Goal: Ask a question

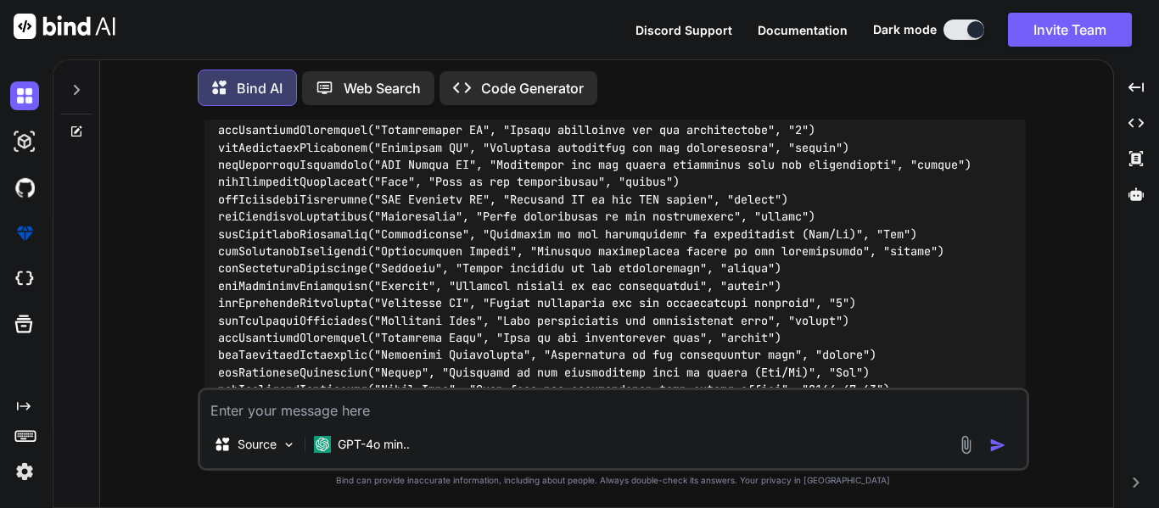
click at [86, 90] on div at bounding box center [76, 85] width 32 height 59
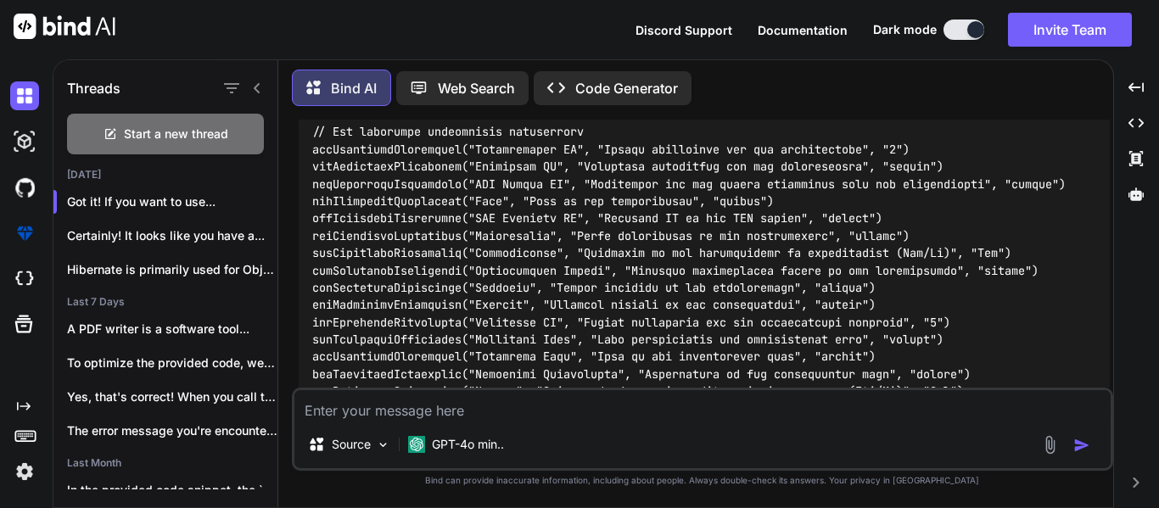
scroll to position [9868, 0]
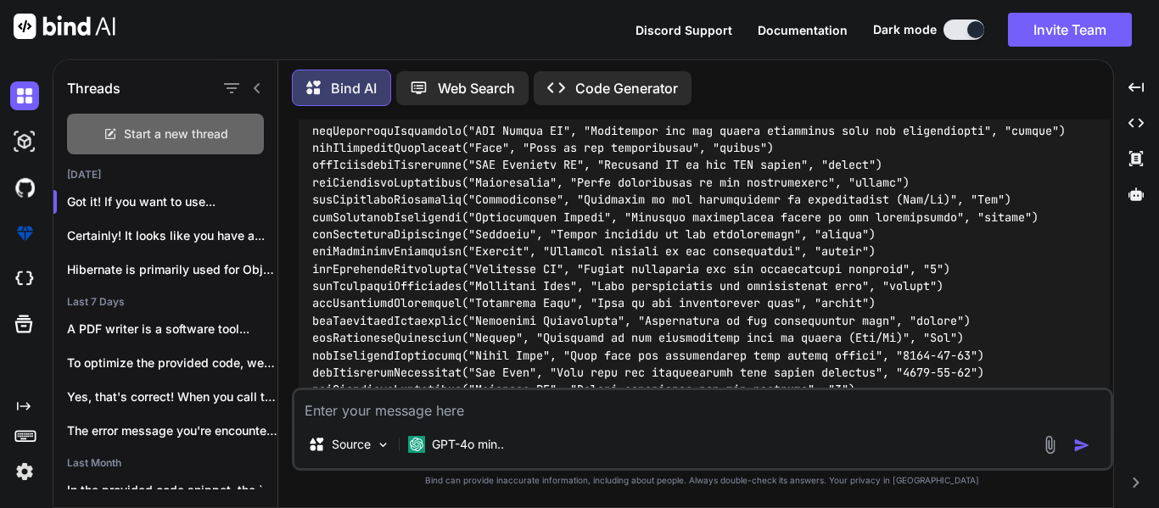
click at [137, 116] on div "Start a new thread" at bounding box center [165, 134] width 197 height 41
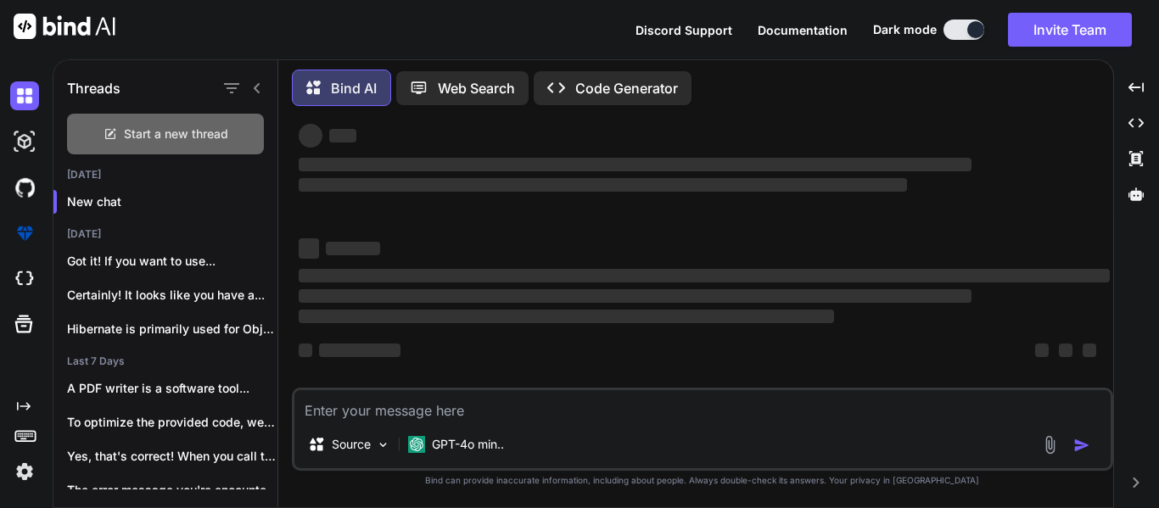
scroll to position [32, 0]
type textarea "x"
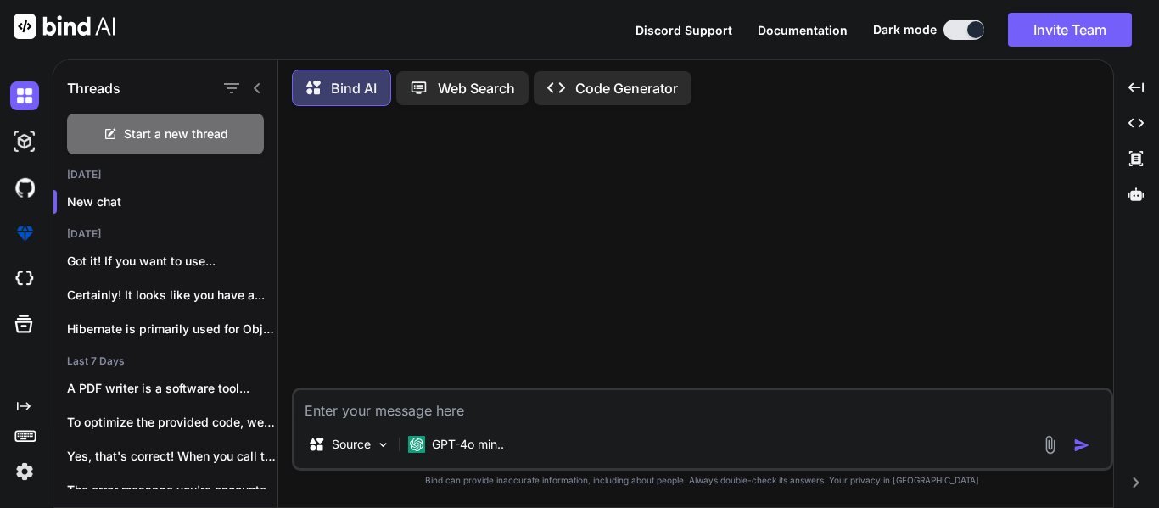
click at [437, 406] on textarea at bounding box center [703, 405] width 817 height 31
paste textarea "curl 'https://localhost:3000/ideation-utility-tenant/api/cpq-api-gateway/cpq-fa…"
type textarea "curl 'https://localhost:3000/ideation-utility-tenant/api/cpq-api-gateway/cpq-fa…"
type textarea "x"
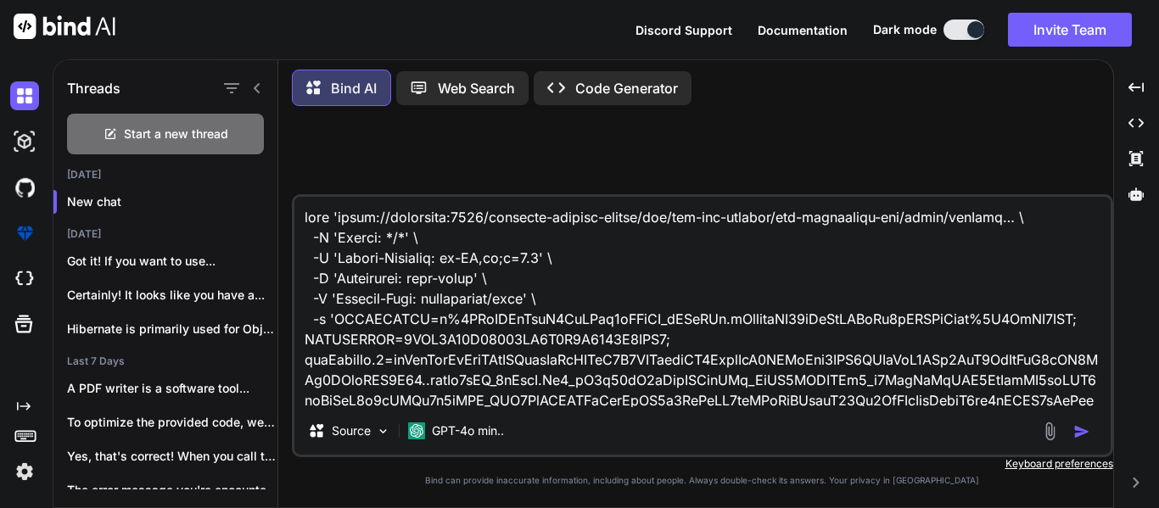
scroll to position [1957, 0]
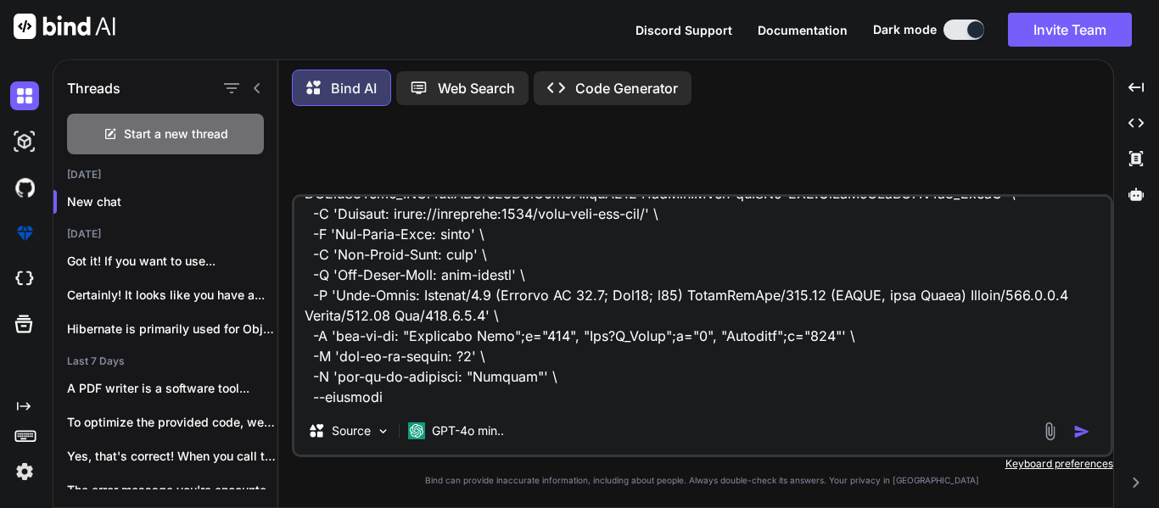
type textarea "curl 'https://localhost:3000/ideation-utility-tenant/api/cpq-api-gateway/cpq-fa…"
type textarea "x"
type textarea "curl 'https://localhost:3000/ideation-utility-tenant/api/cpq-api-gateway/cpq-fa…"
type textarea "x"
type textarea "curl 'https://localhost:3000/ideation-utility-tenant/api/cpq-api-gateway/cpq-fa…"
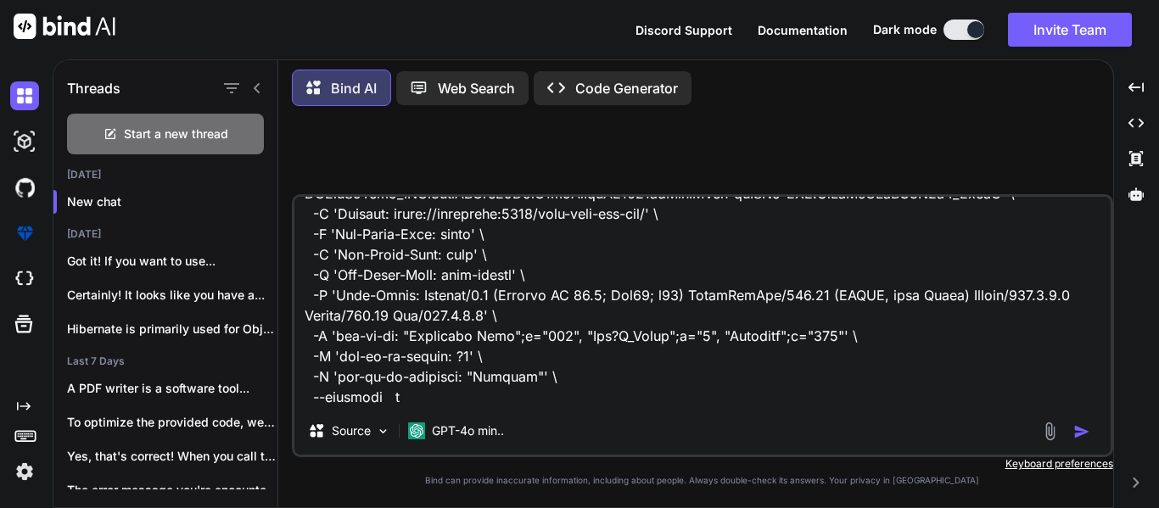
type textarea "x"
type textarea "curl 'https://localhost:3000/ideation-utility-tenant/api/cpq-api-gateway/cpq-fa…"
type textarea "x"
type textarea "curl 'https://localhost:3000/ideation-utility-tenant/api/cpq-api-gateway/cpq-fa…"
type textarea "x"
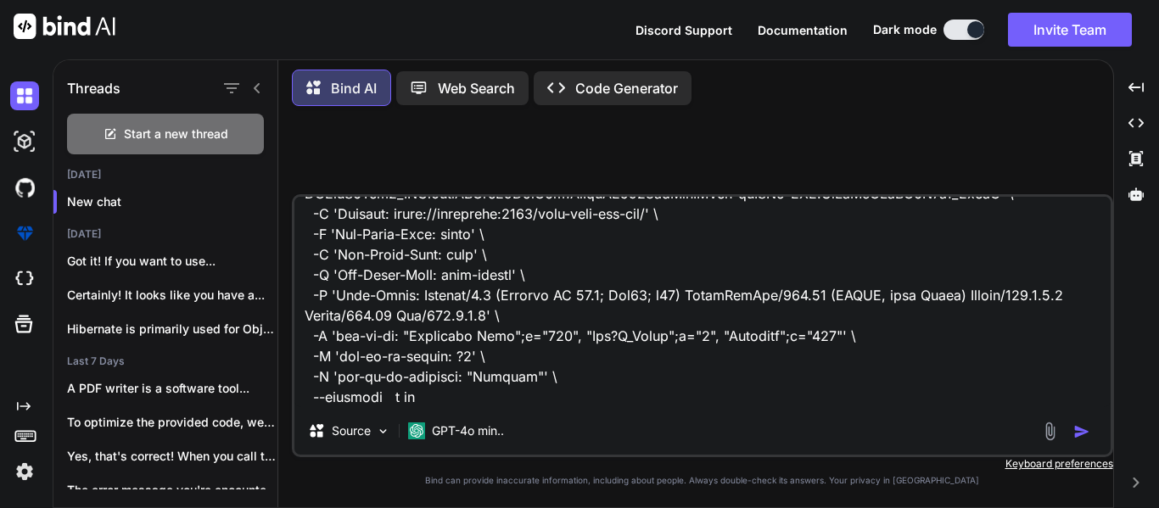
type textarea "curl 'https://localhost:3000/ideation-utility-tenant/api/cpq-api-gateway/cpq-fa…"
type textarea "x"
type textarea "curl 'https://localhost:3000/ideation-utility-tenant/api/cpq-api-gateway/cpq-fa…"
type textarea "x"
type textarea "curl 'https://localhost:3000/ideation-utility-tenant/api/cpq-api-gateway/cpq-fa…"
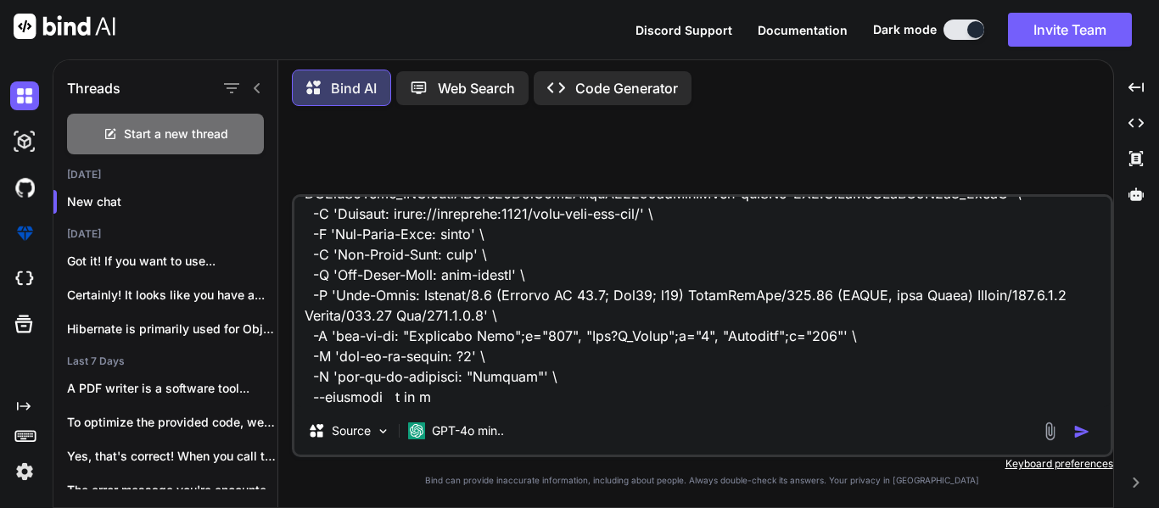
type textarea "x"
type textarea "curl 'https://localhost:3000/ideation-utility-tenant/api/cpq-api-gateway/cpq-fa…"
type textarea "x"
type textarea "curl 'https://localhost:3000/ideation-utility-tenant/api/cpq-api-gateway/cpq-fa…"
type textarea "x"
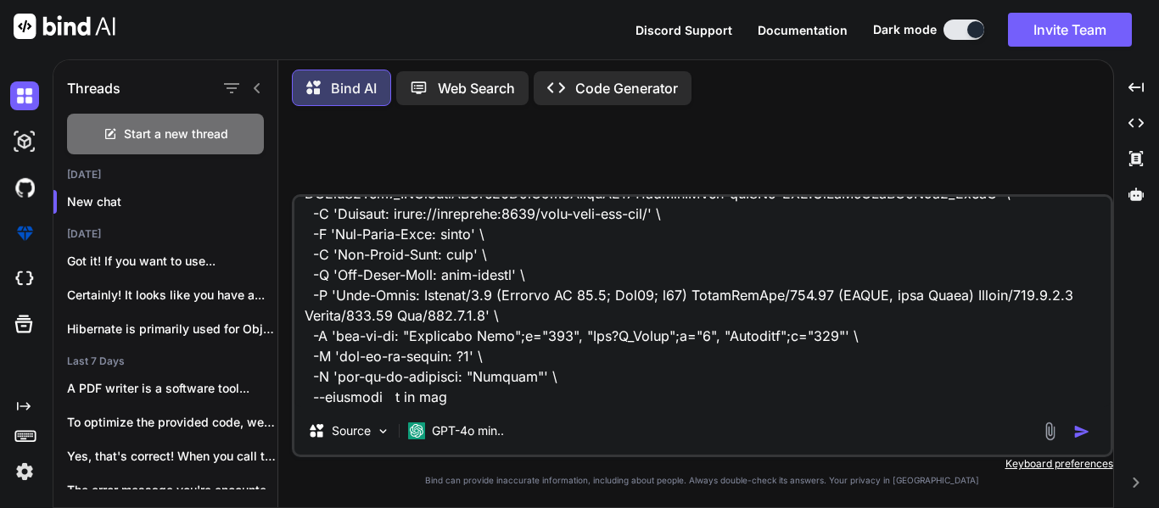
type textarea "curl 'https://localhost:3000/ideation-utility-tenant/api/cpq-api-gateway/cpq-fa…"
type textarea "x"
type textarea "curl 'https://localhost:3000/ideation-utility-tenant/api/cpq-api-gateway/cpq-fa…"
type textarea "x"
type textarea "curl 'https://localhost:3000/ideation-utility-tenant/api/cpq-api-gateway/cpq-fa…"
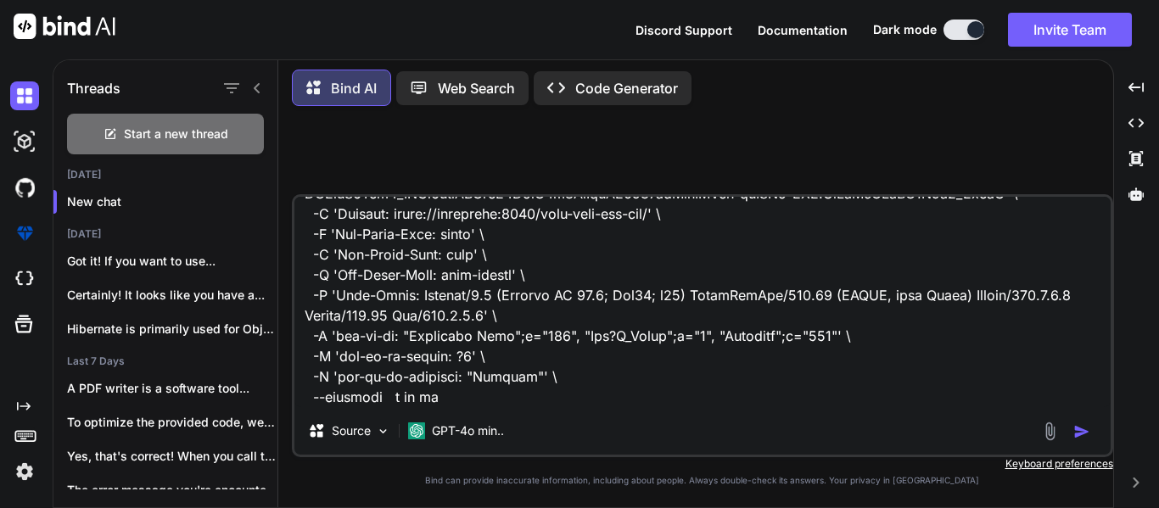
type textarea "x"
type textarea "curl 'https://localhost:3000/ideation-utility-tenant/api/cpq-api-gateway/cpq-fa…"
type textarea "x"
type textarea "curl 'https://localhost:3000/ideation-utility-tenant/api/cpq-api-gateway/cpq-fa…"
type textarea "x"
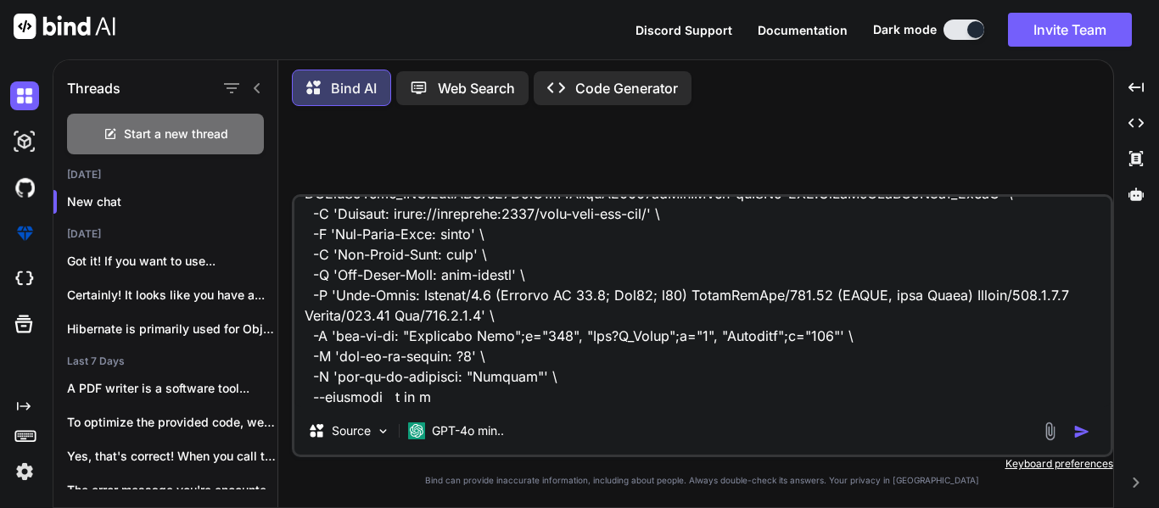
type textarea "curl 'https://localhost:3000/ideation-utility-tenant/api/cpq-api-gateway/cpq-fa…"
type textarea "x"
type textarea "curl 'https://localhost:3000/ideation-utility-tenant/api/cpq-api-gateway/cpq-fa…"
type textarea "x"
type textarea "curl 'https://localhost:3000/ideation-utility-tenant/api/cpq-api-gateway/cpq-fa…"
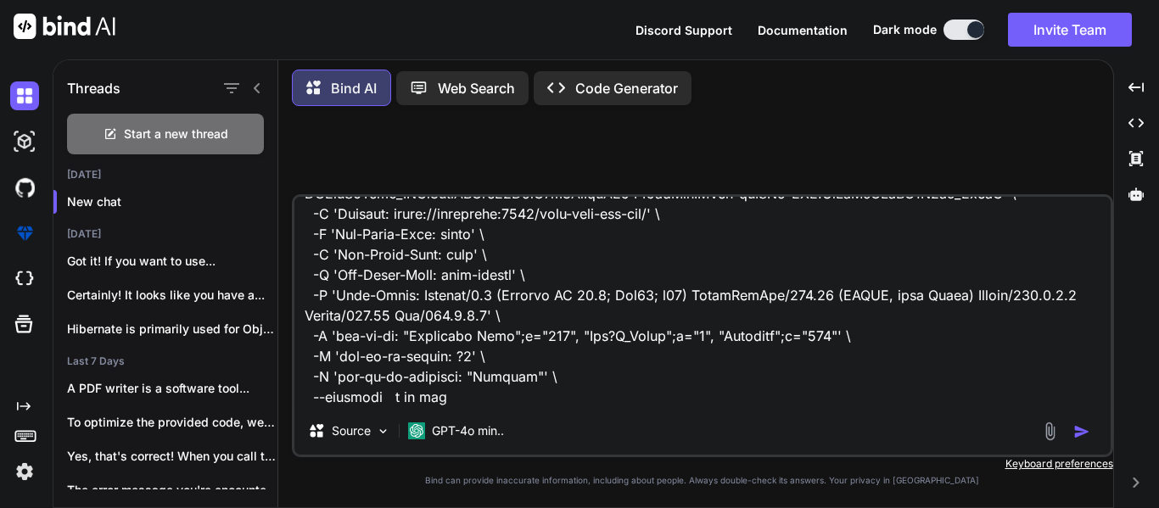
type textarea "x"
type textarea "curl 'https://localhost:3000/ideation-utility-tenant/api/cpq-api-gateway/cpq-fa…"
type textarea "x"
type textarea "curl 'https://localhost:3000/ideation-utility-tenant/api/cpq-api-gateway/cpq-fa…"
type textarea "x"
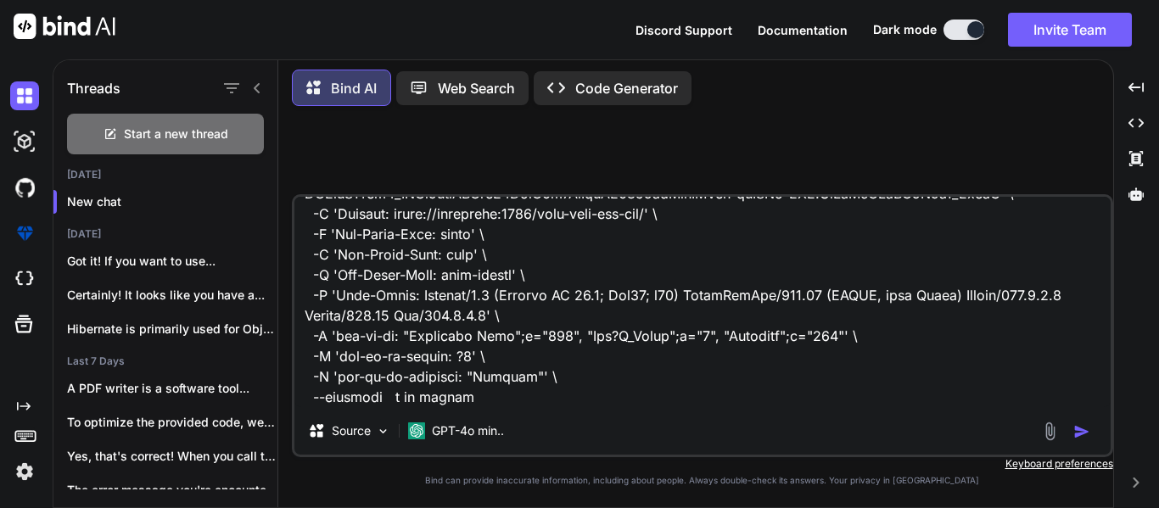
type textarea "curl 'https://localhost:3000/ideation-utility-tenant/api/cpq-api-gateway/cpq-fa…"
type textarea "x"
type textarea "curl 'https://localhost:3000/ideation-utility-tenant/api/cpq-api-gateway/cpq-fa…"
type textarea "x"
type textarea "curl 'https://localhost:3000/ideation-utility-tenant/api/cpq-api-gateway/cpq-fa…"
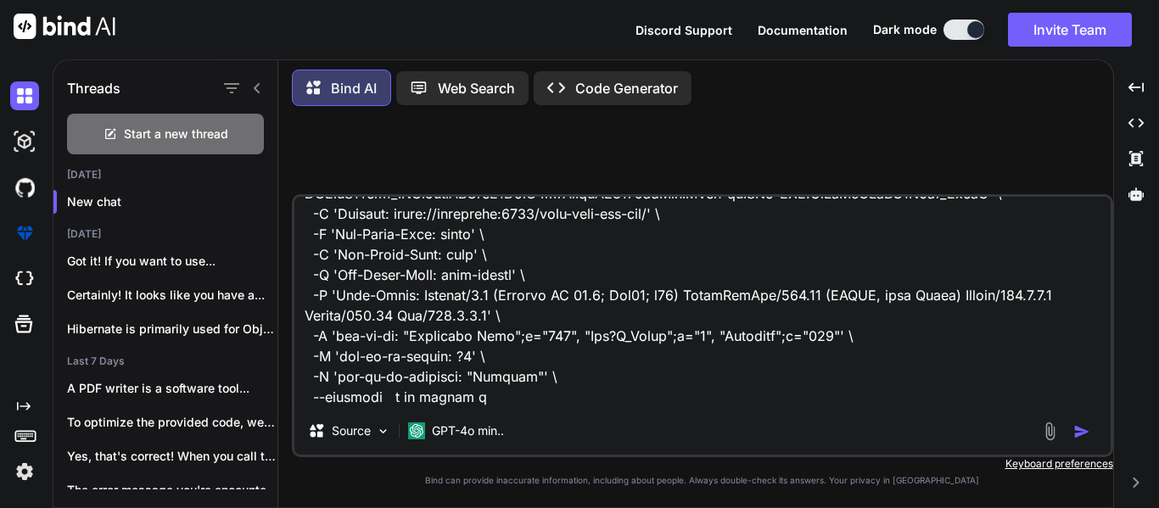
type textarea "x"
type textarea "curl 'https://localhost:3000/ideation-utility-tenant/api/cpq-api-gateway/cpq-fa…"
type textarea "x"
type textarea "curl 'https://localhost:3000/ideation-utility-tenant/api/cpq-api-gateway/cpq-fa…"
type textarea "x"
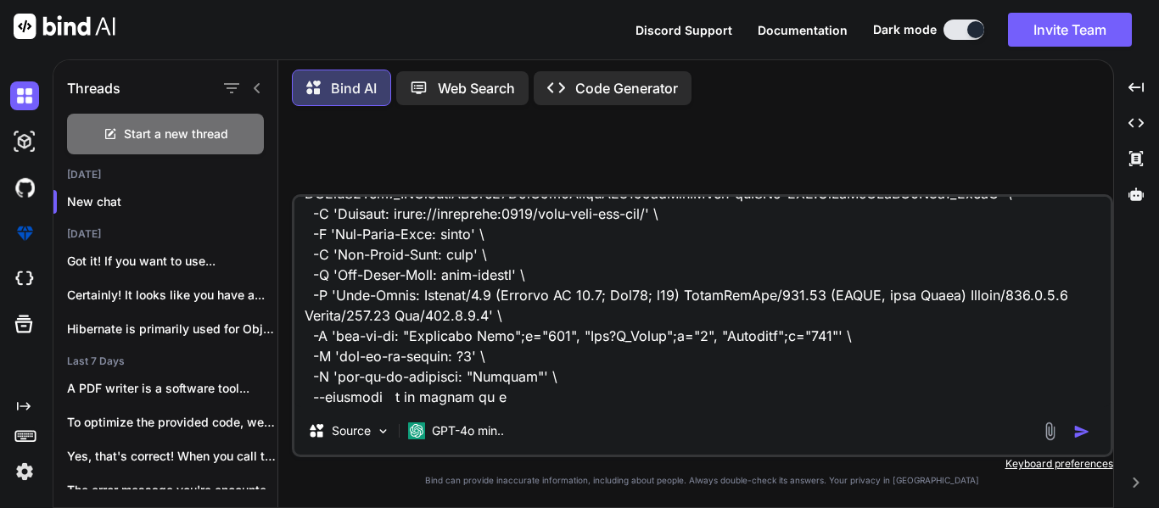
type textarea "curl 'https://localhost:3000/ideation-utility-tenant/api/cpq-api-gateway/cpq-fa…"
type textarea "x"
type textarea "curl 'https://localhost:3000/ideation-utility-tenant/api/cpq-api-gateway/cpq-fa…"
type textarea "x"
type textarea "curl 'https://localhost:3000/ideation-utility-tenant/api/cpq-api-gateway/cpq-fa…"
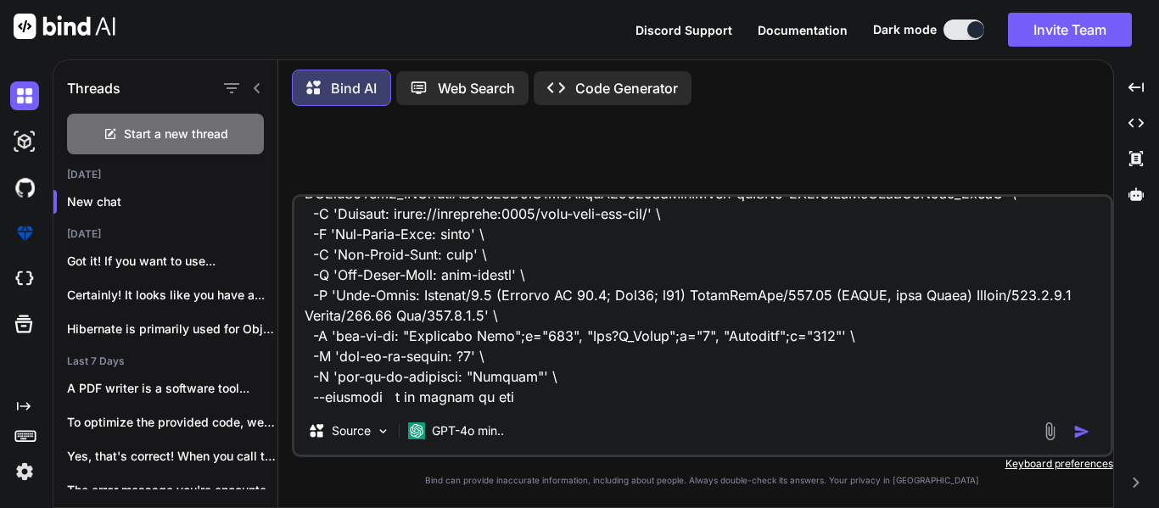
type textarea "x"
type textarea "curl 'https://localhost:3000/ideation-utility-tenant/api/cpq-api-gateway/cpq-fa…"
type textarea "x"
type textarea "curl 'https://localhost:3000/ideation-utility-tenant/api/cpq-api-gateway/cpq-fa…"
type textarea "x"
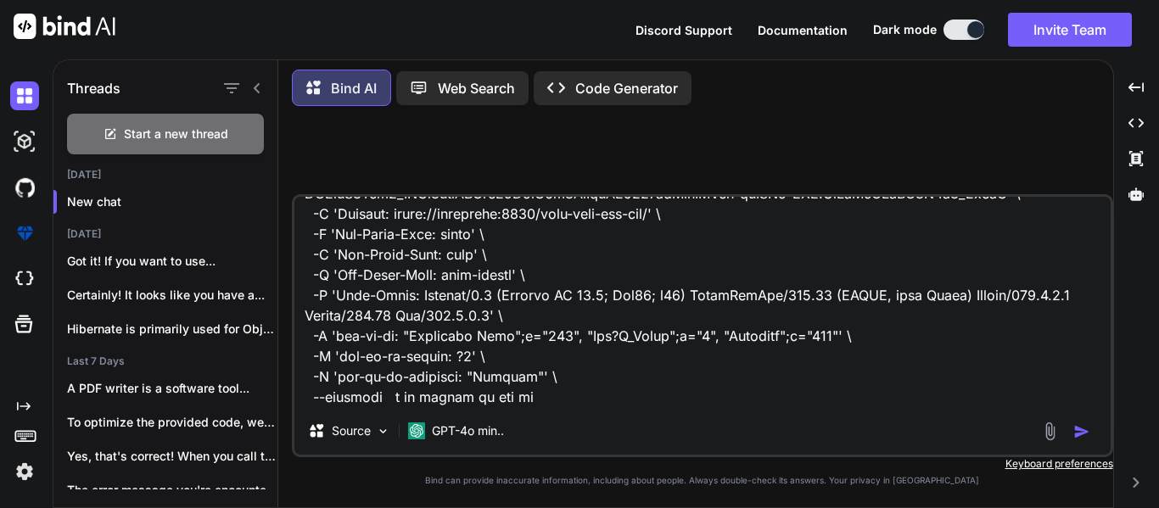
type textarea "curl 'https://localhost:3000/ideation-utility-tenant/api/cpq-api-gateway/cpq-fa…"
type textarea "x"
type textarea "curl 'https://localhost:3000/ideation-utility-tenant/api/cpq-api-gateway/cpq-fa…"
type textarea "x"
type textarea "curl 'https://localhost:3000/ideation-utility-tenant/api/cpq-api-gateway/cpq-fa…"
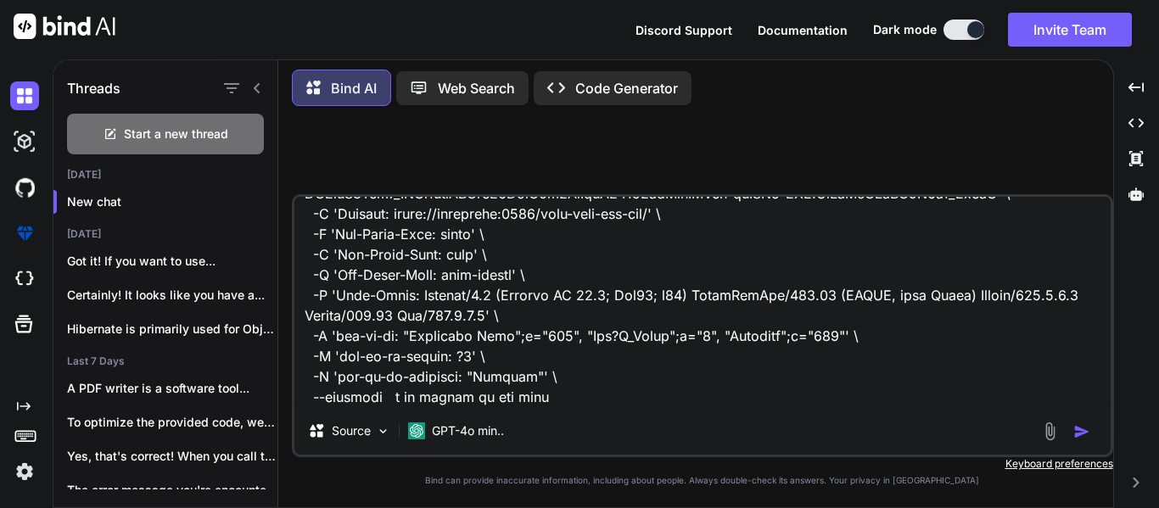
type textarea "x"
type textarea "curl 'https://localhost:3000/ideation-utility-tenant/api/cpq-api-gateway/cpq-fa…"
type textarea "x"
type textarea "curl 'https://localhost:3000/ideation-utility-tenant/api/cpq-api-gateway/cpq-fa…"
type textarea "x"
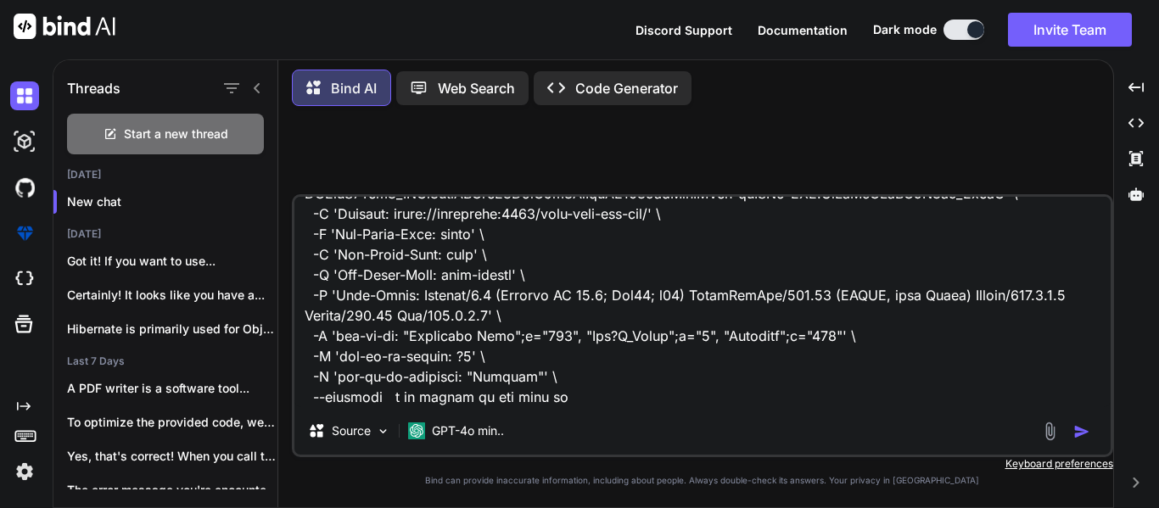
type textarea "curl 'https://localhost:3000/ideation-utility-tenant/api/cpq-api-gateway/cpq-fa…"
type textarea "x"
type textarea "curl 'https://localhost:3000/ideation-utility-tenant/api/cpq-api-gateway/cpq-fa…"
type textarea "x"
type textarea "curl 'https://localhost:3000/ideation-utility-tenant/api/cpq-api-gateway/cpq-fa…"
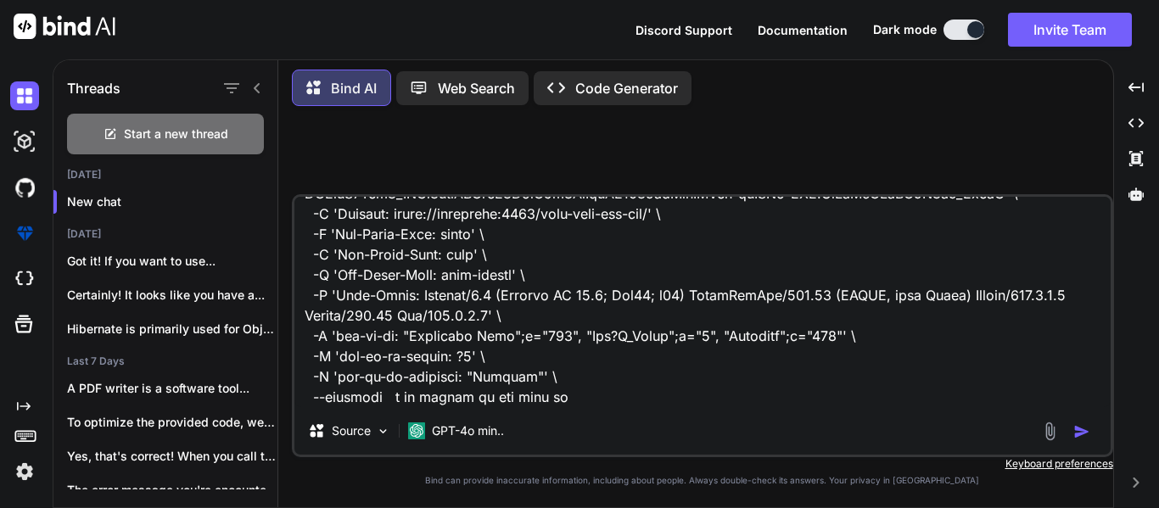
type textarea "x"
type textarea "curl 'https://localhost:3000/ideation-utility-tenant/api/cpq-api-gateway/cpq-fa…"
type textarea "x"
type textarea "curl 'https://localhost:3000/ideation-utility-tenant/api/cpq-api-gateway/cpq-fa…"
type textarea "x"
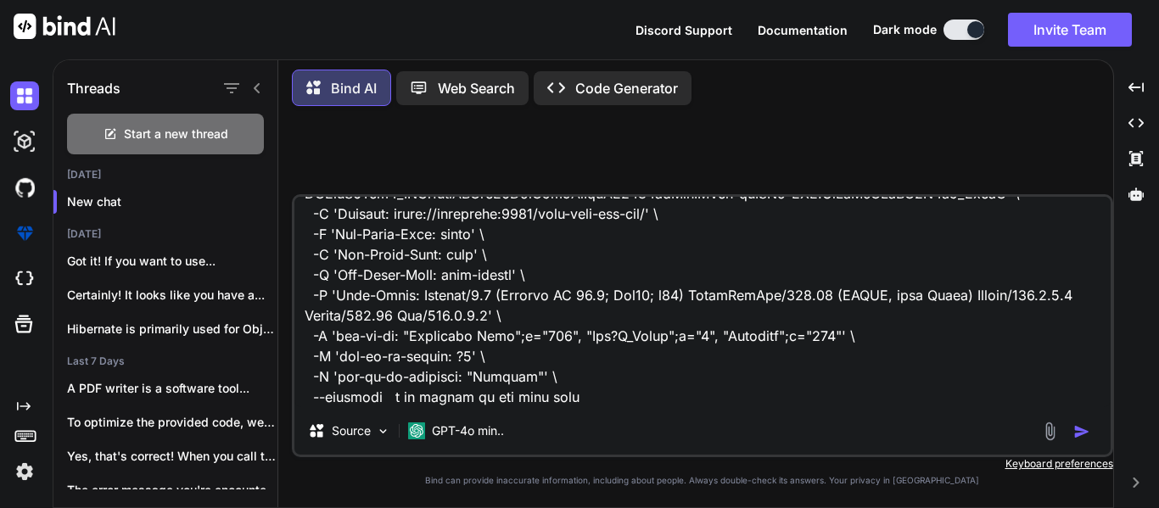
type textarea "curl 'https://localhost:3000/ideation-utility-tenant/api/cpq-api-gateway/cpq-fa…"
type textarea "x"
type textarea "curl 'https://localhost:3000/ideation-utility-tenant/api/cpq-api-gateway/cpq-fa…"
type textarea "x"
type textarea "curl 'https://localhost:3000/ideation-utility-tenant/api/cpq-api-gateway/cpq-fa…"
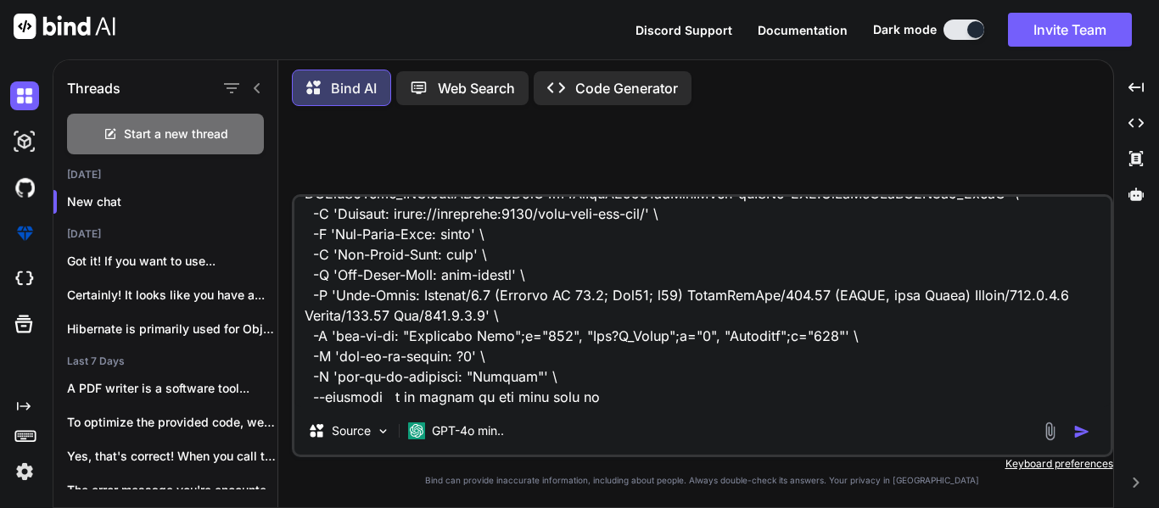
type textarea "x"
type textarea "curl 'https://localhost:3000/ideation-utility-tenant/api/cpq-api-gateway/cpq-fa…"
type textarea "x"
type textarea "curl 'https://localhost:3000/ideation-utility-tenant/api/cpq-api-gateway/cpq-fa…"
type textarea "x"
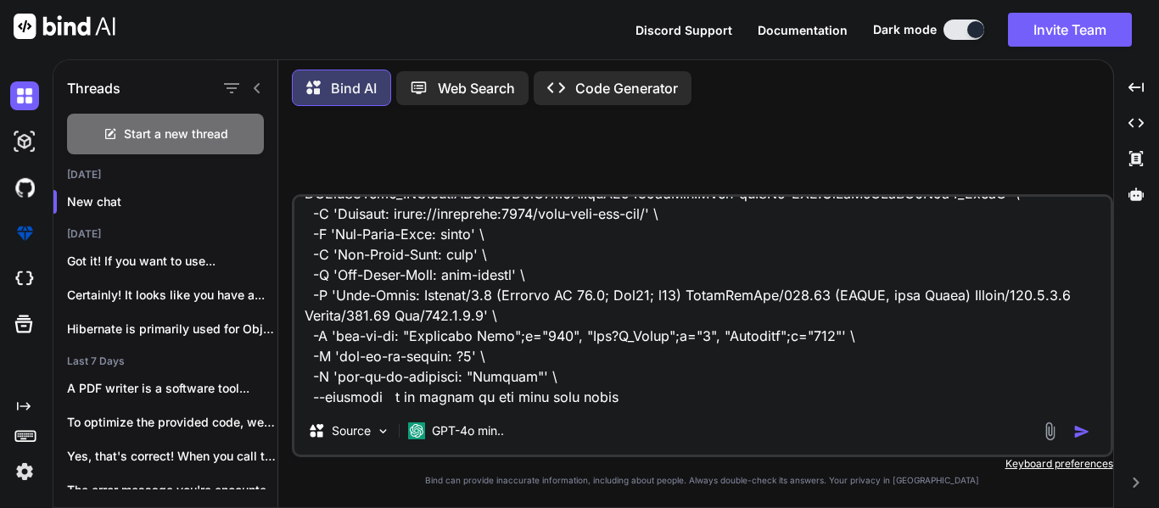
type textarea "curl 'https://localhost:3000/ideation-utility-tenant/api/cpq-api-gateway/cpq-fa…"
type textarea "x"
type textarea "curl 'https://localhost:3000/ideation-utility-tenant/api/cpq-api-gateway/cpq-fa…"
type textarea "x"
type textarea "curl 'https://localhost:3000/ideation-utility-tenant/api/cpq-api-gateway/cpq-fa…"
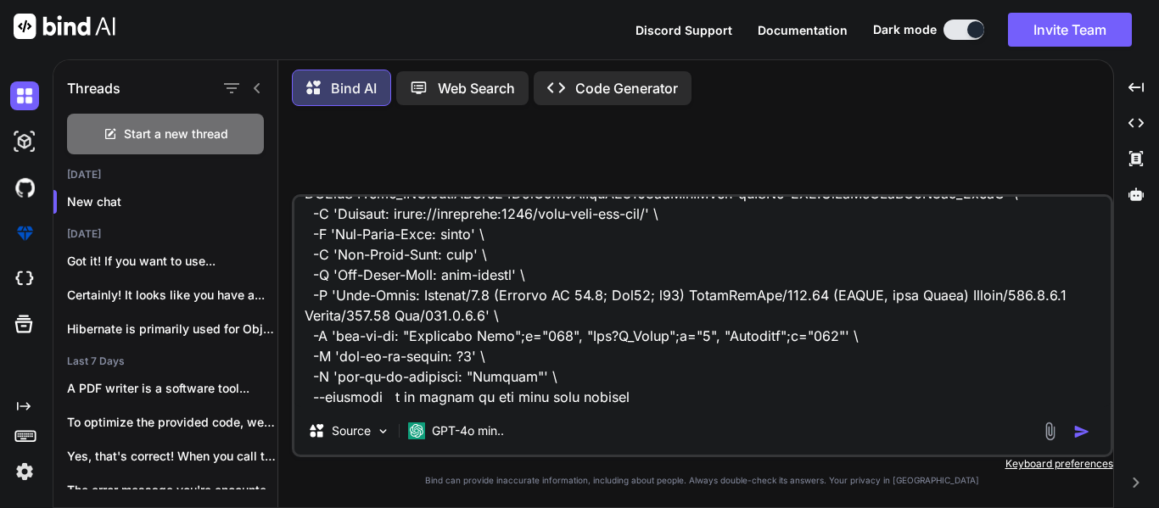
type textarea "x"
type textarea "curl 'https://localhost:3000/ideation-utility-tenant/api/cpq-api-gateway/cpq-fa…"
type textarea "x"
type textarea "curl 'https://localhost:3000/ideation-utility-tenant/api/cpq-api-gateway/cpq-fa…"
type textarea "x"
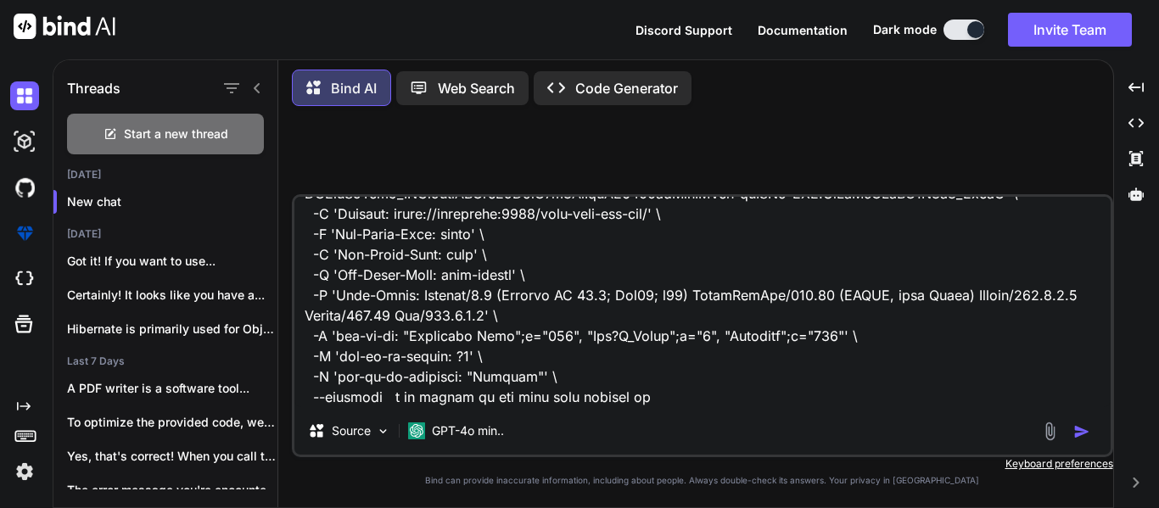
type textarea "curl 'https://localhost:3000/ideation-utility-tenant/api/cpq-api-gateway/cpq-fa…"
type textarea "x"
type textarea "curl 'https://localhost:3000/ideation-utility-tenant/api/cpq-api-gateway/cpq-fa…"
type textarea "x"
type textarea "curl 'https://localhost:3000/ideation-utility-tenant/api/cpq-api-gateway/cpq-fa…"
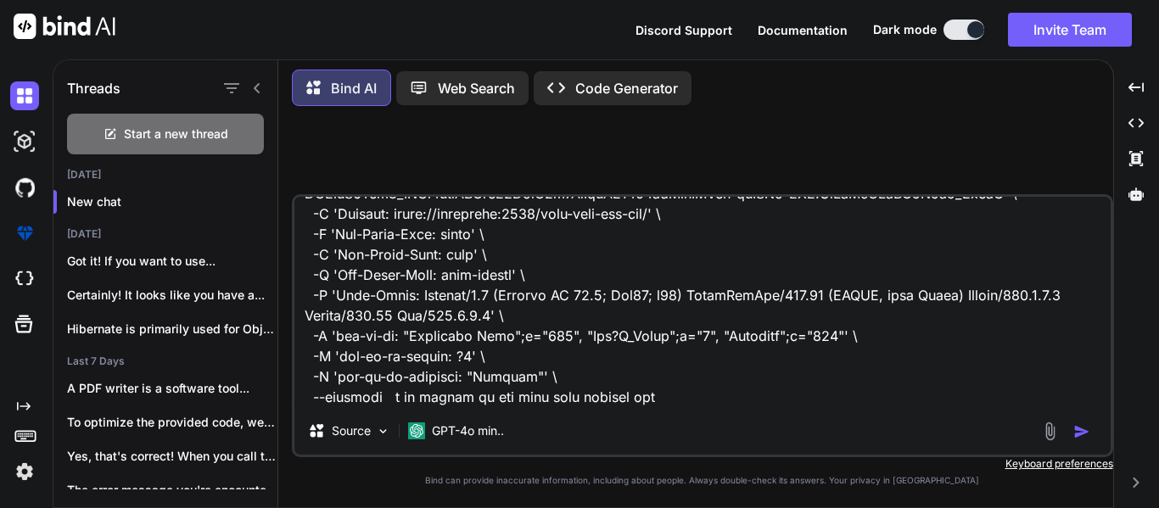
type textarea "x"
type textarea "curl 'https://localhost:3000/ideation-utility-tenant/api/cpq-api-gateway/cpq-fa…"
type textarea "x"
type textarea "curl 'https://localhost:3000/ideation-utility-tenant/api/cpq-api-gateway/cpq-fa…"
type textarea "x"
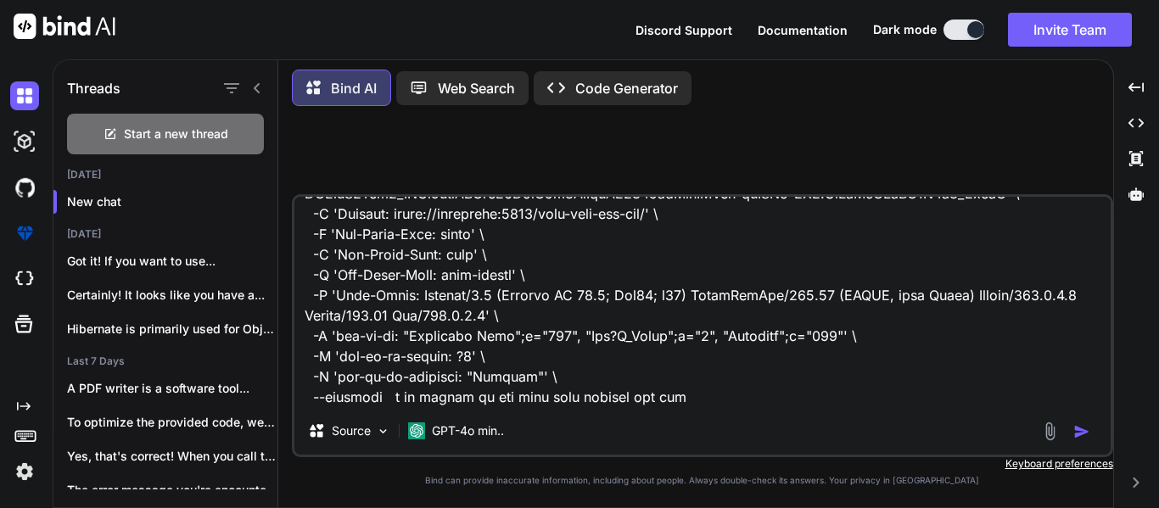
type textarea "curl 'https://localhost:3000/ideation-utility-tenant/api/cpq-api-gateway/cpq-fa…"
type textarea "x"
type textarea "curl 'https://localhost:3000/ideation-utility-tenant/api/cpq-api-gateway/cpq-fa…"
type textarea "x"
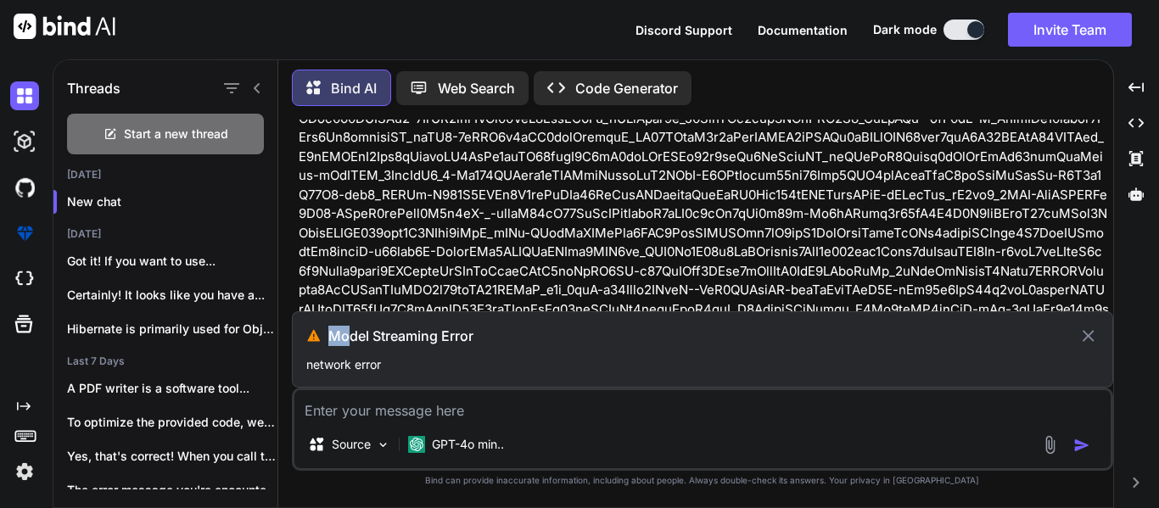
scroll to position [1205, 0]
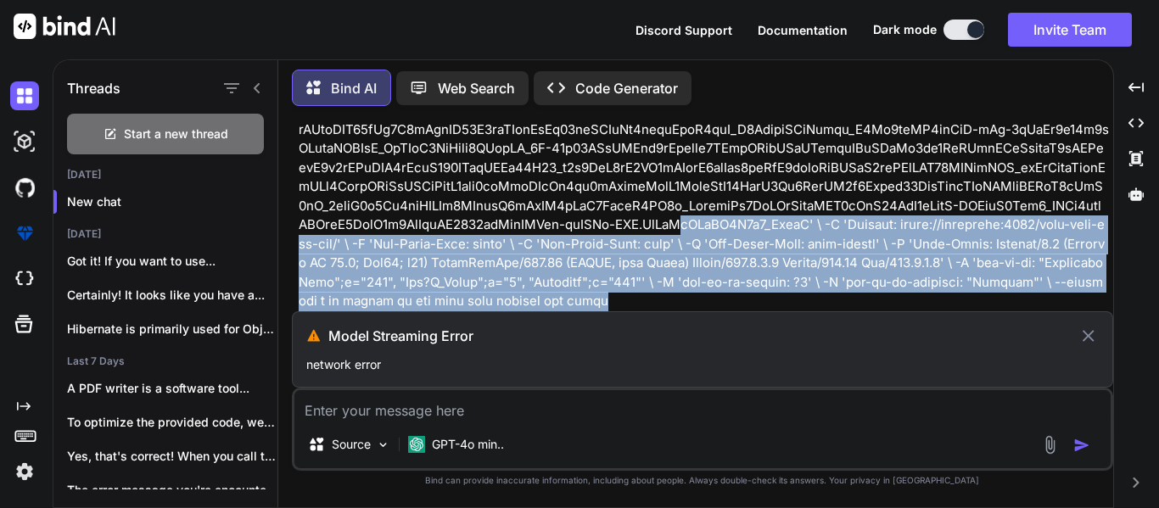
drag, startPoint x: 580, startPoint y: 276, endPoint x: 604, endPoint y: 229, distance: 52.8
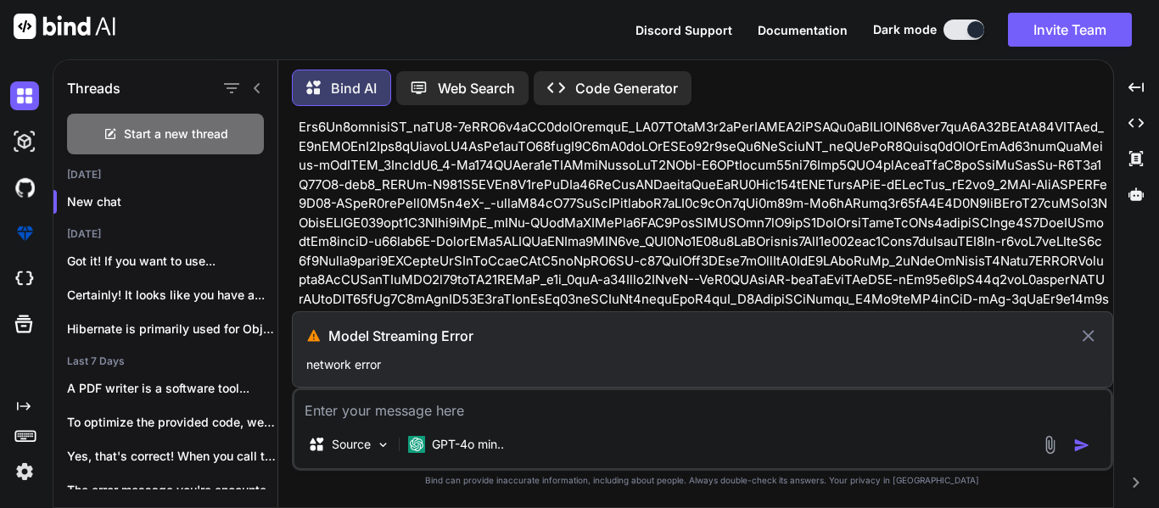
scroll to position [991, 0]
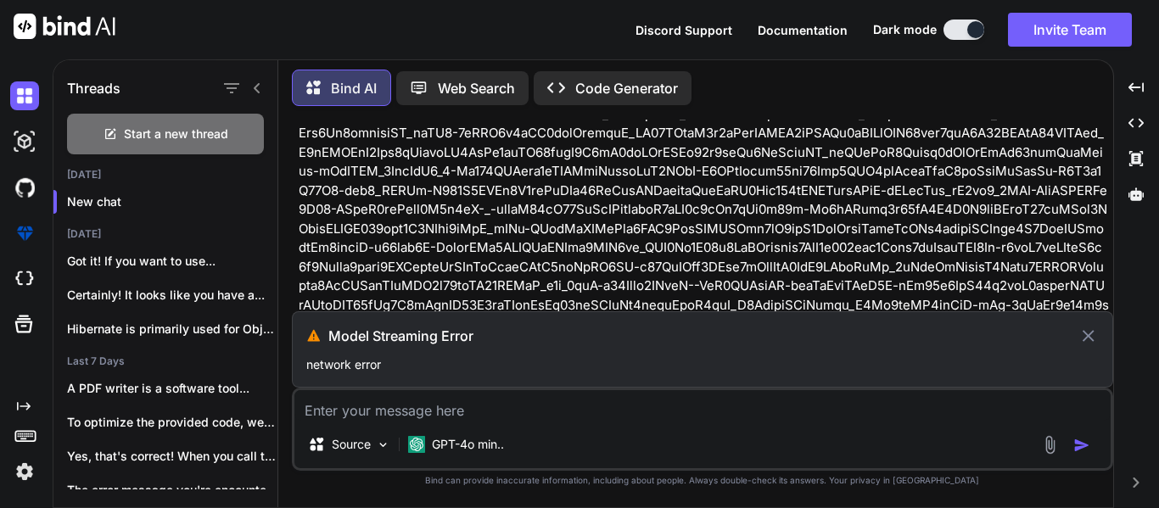
click at [1086, 330] on icon at bounding box center [1089, 336] width 20 height 20
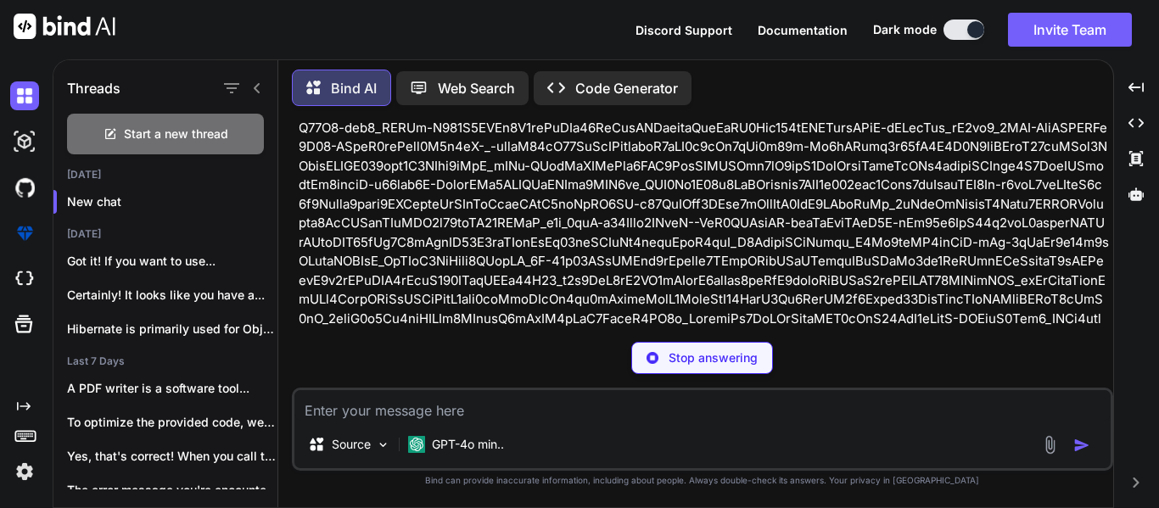
scroll to position [1188, 0]
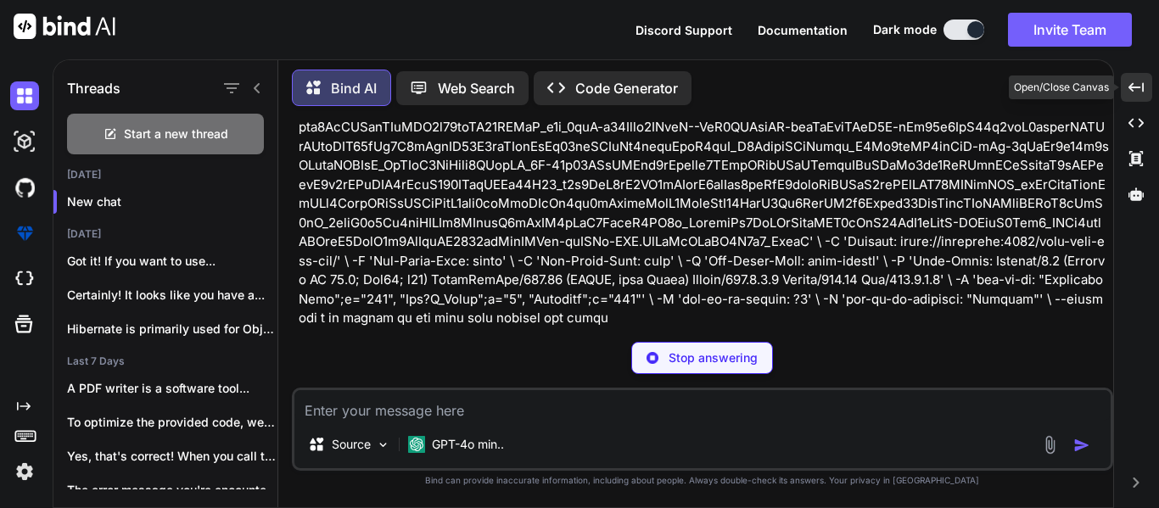
click at [1136, 91] on icon "Created with Pixso." at bounding box center [1136, 87] width 15 height 15
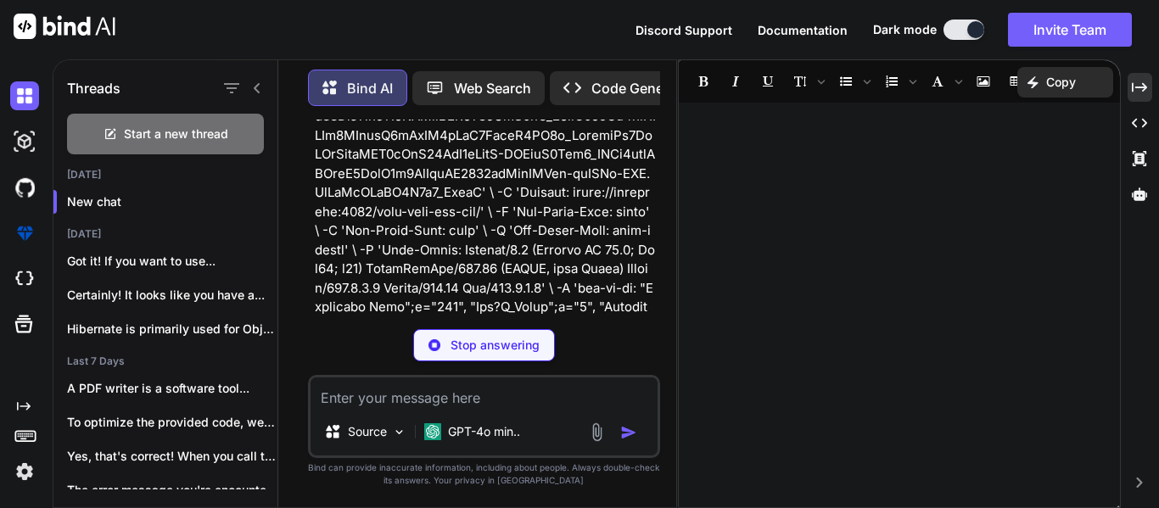
scroll to position [3053, 0]
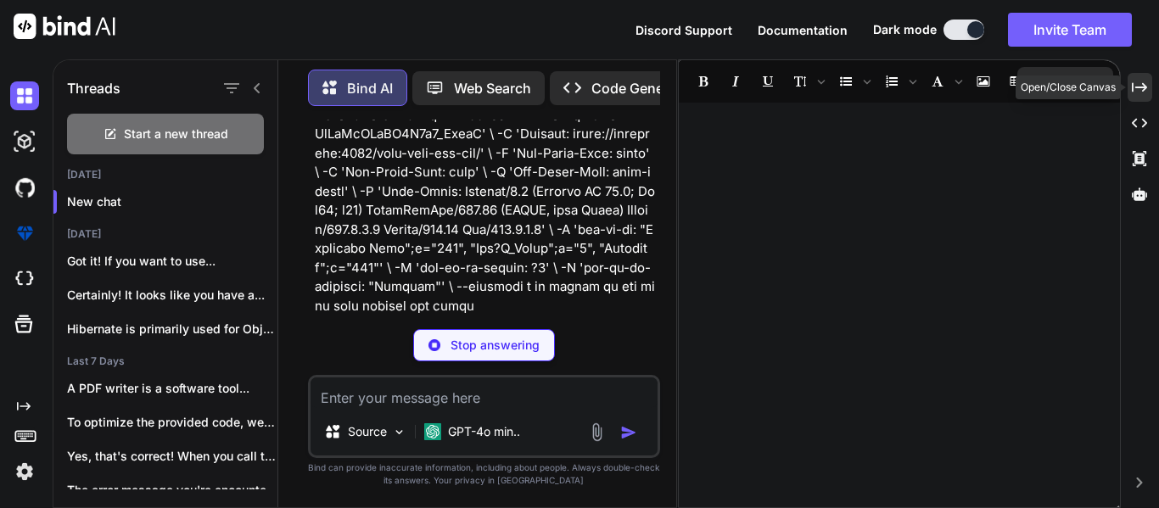
click at [1148, 87] on div "Created with Pixso." at bounding box center [1140, 87] width 25 height 29
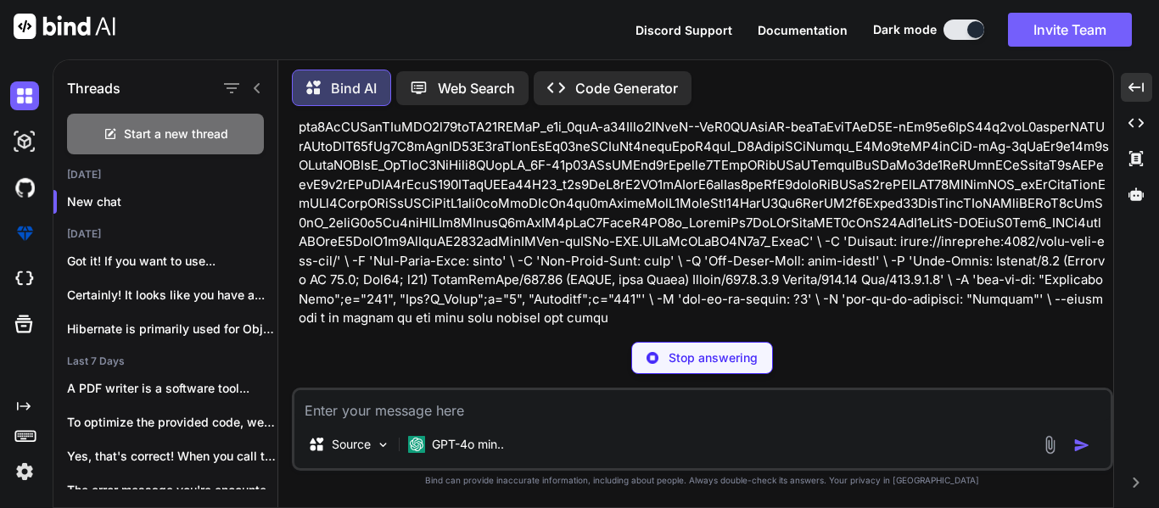
click at [680, 347] on div "Stop answering" at bounding box center [703, 358] width 142 height 32
type textarea "x"
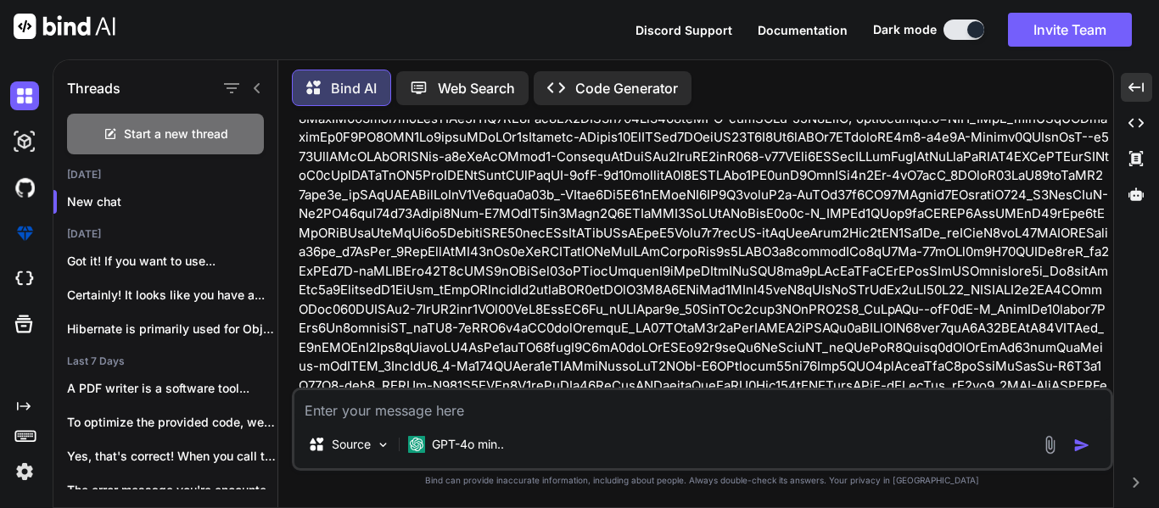
scroll to position [1129, 0]
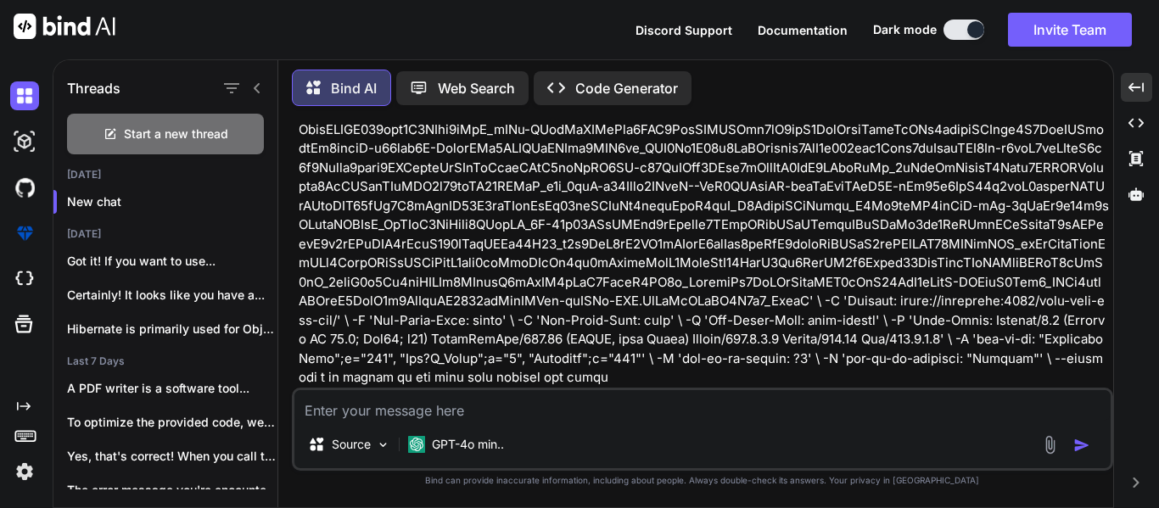
click at [1077, 450] on img "button" at bounding box center [1082, 445] width 17 height 17
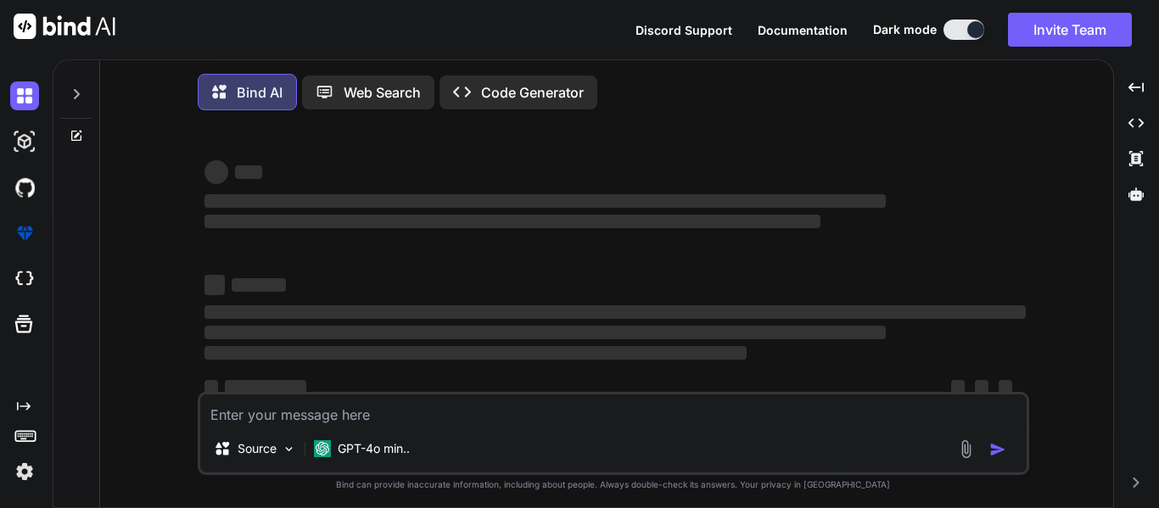
type textarea "x"
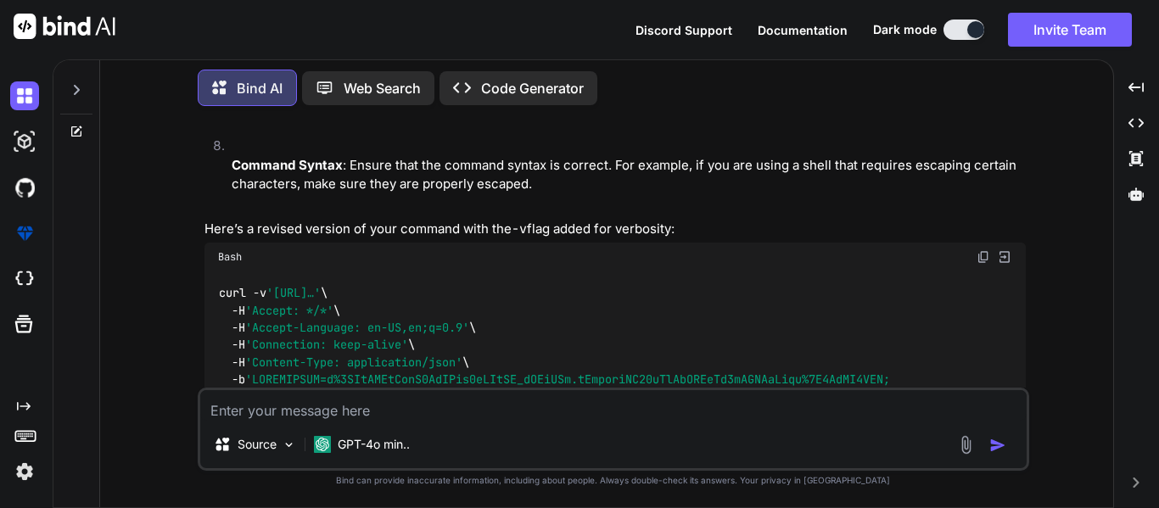
scroll to position [2132, 0]
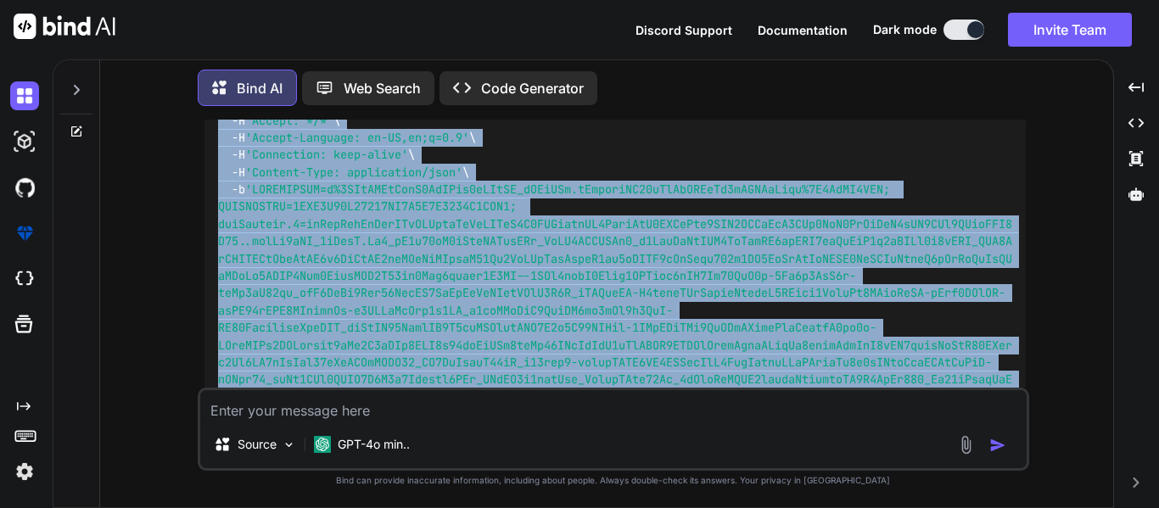
drag, startPoint x: 593, startPoint y: 340, endPoint x: 216, endPoint y: 165, distance: 416.2
copy code "lore -i 'dolor://sitametco:9700/adipisci-elitsed-doeius/tem/inc-utl-etdolor/mag…"
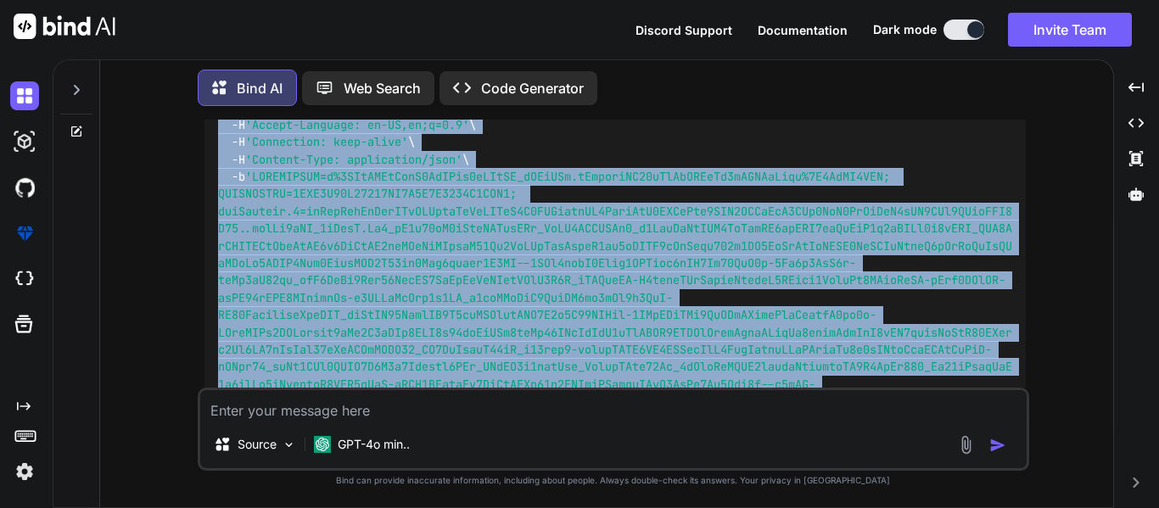
scroll to position [2026, 0]
